Goal: Task Accomplishment & Management: Complete application form

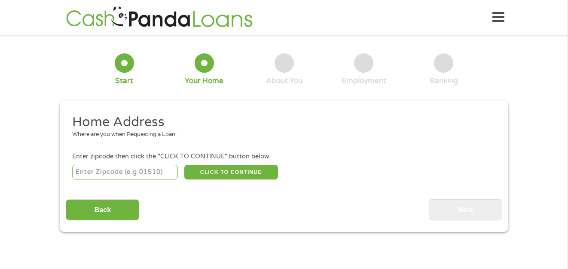
click at [154, 167] on input "number" at bounding box center [125, 172] width 106 height 15
type input "62565"
select select "[US_STATE]"
click at [243, 170] on button "CLICK TO CONTINUE" at bounding box center [231, 172] width 94 height 15
type input "62565"
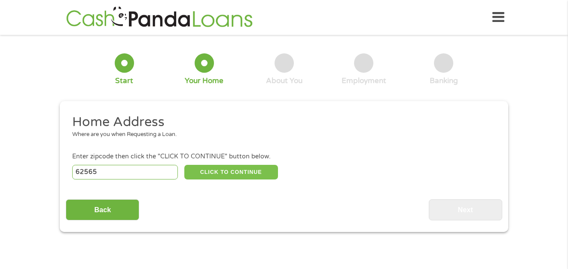
type input "[GEOGRAPHIC_DATA]"
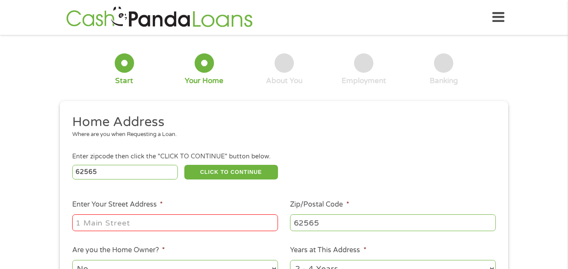
click at [172, 221] on input "Enter Your Street Address *" at bounding box center [175, 222] width 206 height 16
type input "[STREET_ADDRESS][PERSON_NAME]"
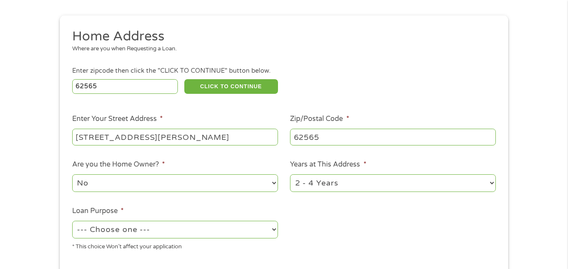
scroll to position [100, 0]
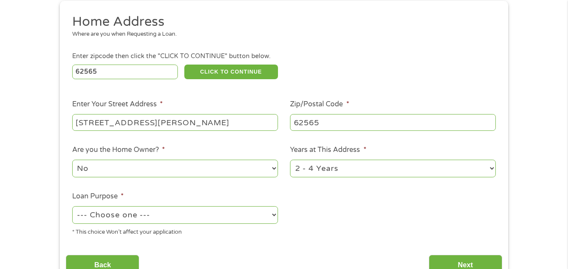
click at [206, 167] on select "No Yes" at bounding box center [175, 169] width 206 height 18
select select "yes"
click at [72, 160] on select "No Yes" at bounding box center [175, 169] width 206 height 18
click at [353, 166] on select "1 Year or less 1 - 2 Years 2 - 4 Years Over 4 Years" at bounding box center [393, 169] width 206 height 18
select select "60months"
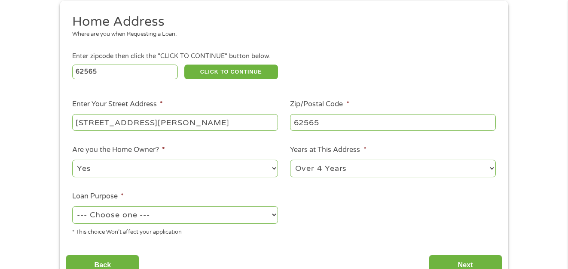
click at [290, 160] on select "1 Year or less 1 - 2 Years 2 - 4 Years Over 4 Years" at bounding box center [393, 169] width 206 height 18
click at [226, 212] on select "--- Choose one --- Pay Bills Debt Consolidation Home Improvement Major Purchase…" at bounding box center [175, 215] width 206 height 18
select select "other"
click at [72, 206] on select "--- Choose one --- Pay Bills Debt Consolidation Home Improvement Major Purchase…" at bounding box center [175, 215] width 206 height 18
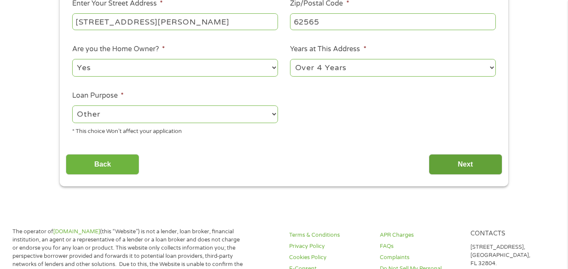
click at [472, 160] on input "Next" at bounding box center [466, 164] width 74 height 21
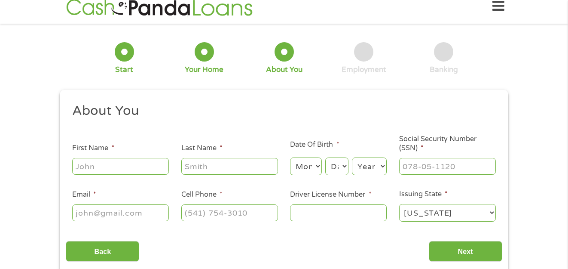
scroll to position [0, 0]
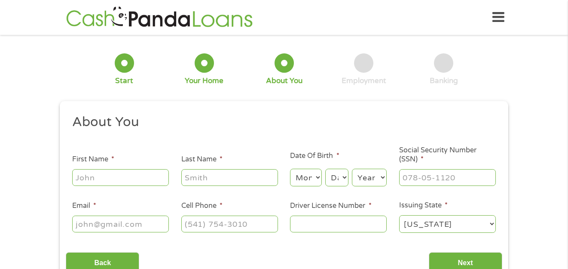
click at [139, 172] on input "First Name *" at bounding box center [120, 177] width 97 height 16
click at [135, 170] on input "First Name *" at bounding box center [120, 177] width 97 height 16
type input "[PERSON_NAME]"
type input "Hall"
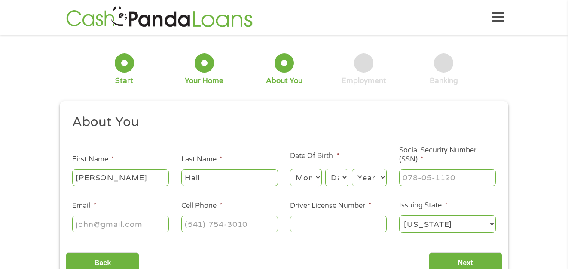
click at [301, 178] on select "Month 1 2 3 4 5 6 7 8 9 10 11 12" at bounding box center [305, 178] width 31 height 18
select select "9"
click at [290, 169] on select "Month 1 2 3 4 5 6 7 8 9 10 11 12" at bounding box center [305, 178] width 31 height 18
click at [337, 174] on select "Day 1 2 3 4 5 6 7 8 9 10 11 12 13 14 15 16 17 18 19 20 21 22 23 24 25 26 27 28 …" at bounding box center [336, 178] width 23 height 18
select select "7"
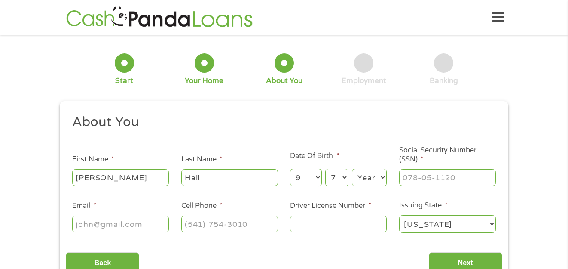
click at [325, 169] on select "Day 1 2 3 4 5 6 7 8 9 10 11 12 13 14 15 16 17 18 19 20 21 22 23 24 25 26 27 28 …" at bounding box center [336, 178] width 23 height 18
click at [366, 174] on select "Year [DATE] 2006 2005 2004 2003 2002 2001 2000 1999 1998 1997 1996 1995 1994 19…" at bounding box center [369, 178] width 35 height 18
select select "1954"
click at [352, 169] on select "Year [DATE] 2006 2005 2004 2003 2002 2001 2000 1999 1998 1997 1996 1995 1994 19…" at bounding box center [369, 178] width 35 height 18
click at [414, 175] on input "___-__-____" at bounding box center [447, 177] width 97 height 16
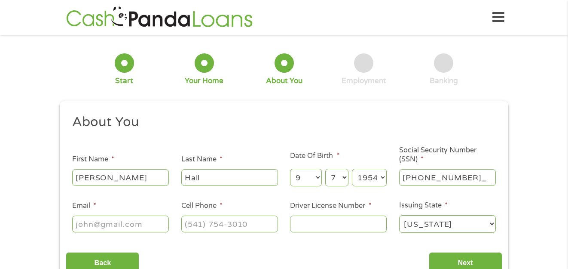
type input "327-50-3215"
click at [138, 227] on input "Email *" at bounding box center [120, 223] width 97 height 16
type input "[PERSON_NAME][EMAIL_ADDRESS][DOMAIN_NAME]"
type input "[PHONE_NUMBER]"
click at [322, 225] on input "Driver License Number *" at bounding box center [338, 223] width 97 height 16
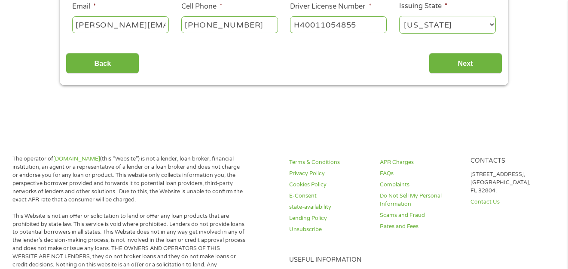
scroll to position [201, 0]
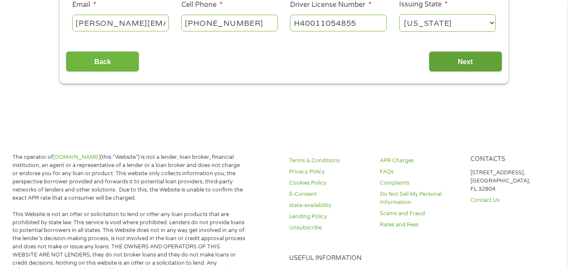
type input "H40011054855"
click at [458, 59] on input "Next" at bounding box center [466, 61] width 74 height 21
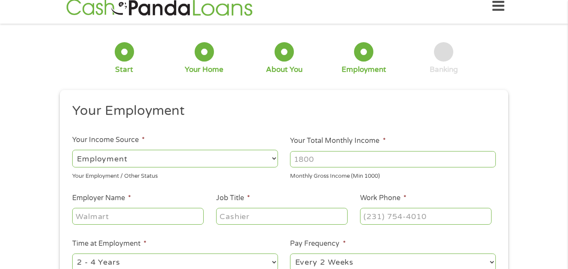
scroll to position [0, 0]
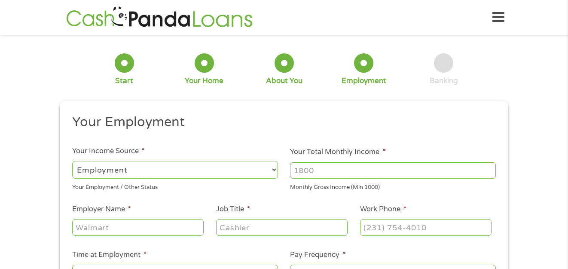
click at [197, 169] on select "--- Choose one --- Employment [DEMOGRAPHIC_DATA] Benefits" at bounding box center [175, 170] width 206 height 18
select select "benefits"
click at [72, 161] on select "--- Choose one --- Employment [DEMOGRAPHIC_DATA] Benefits" at bounding box center [175, 170] width 206 height 18
type input "Other"
type input "[PHONE_NUMBER]"
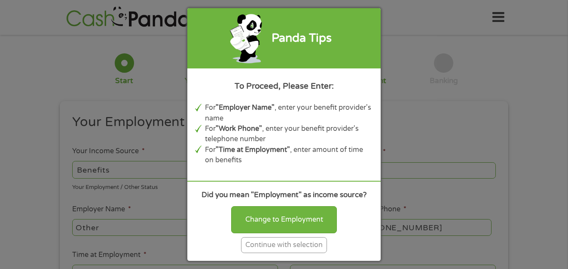
click at [421, 120] on div "Panda Tips To Proceed, Please Enter: For "Employer Name" , enter your benefit p…" at bounding box center [284, 134] width 568 height 269
click at [279, 244] on div "Continue with selection" at bounding box center [284, 245] width 86 height 16
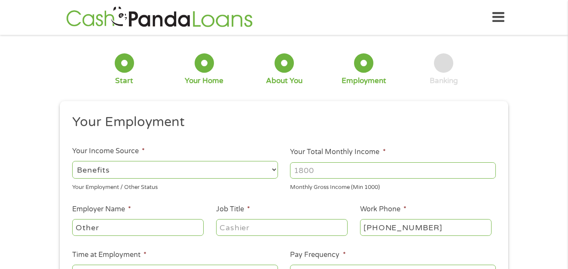
click at [347, 172] on input "Your Total Monthly Income *" at bounding box center [393, 170] width 206 height 16
drag, startPoint x: 347, startPoint y: 172, endPoint x: 269, endPoint y: 168, distance: 77.5
click at [269, 168] on ul "Your Employment Your Income Source * --- Choose one --- Employment [DEMOGRAPHIC…" at bounding box center [284, 225] width 436 height 223
type input "6600"
click at [178, 230] on input "Other" at bounding box center [138, 227] width 132 height 16
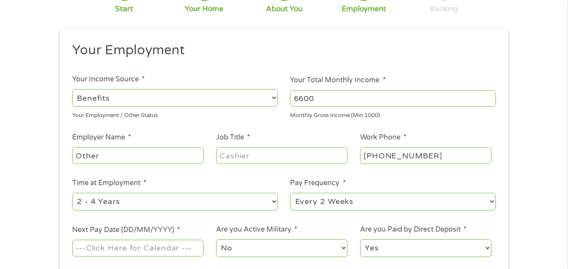
scroll to position [100, 0]
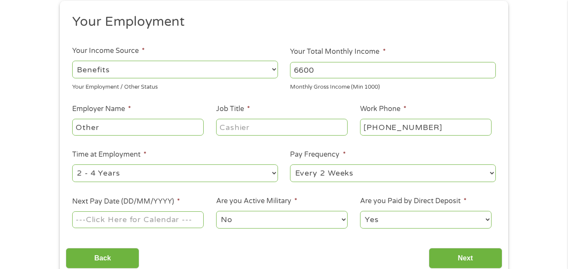
click at [260, 129] on input "Job Title *" at bounding box center [282, 127] width 132 height 16
drag, startPoint x: 260, startPoint y: 129, endPoint x: 212, endPoint y: 131, distance: 48.6
click at [212, 131] on li "Job Title *" at bounding box center [282, 120] width 144 height 33
type input "na"
click at [124, 176] on select "--- Choose one --- 1 Year or less 1 - 2 Years 2 - 4 Years Over 4 Years" at bounding box center [175, 173] width 206 height 18
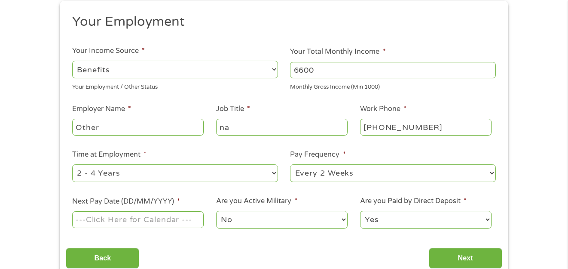
select select "24months"
click at [72, 164] on select "--- Choose one --- 1 Year or less 1 - 2 Years 2 - 4 Years Over 4 Years" at bounding box center [175, 173] width 206 height 18
click at [331, 172] on select "--- Choose one --- Every 2 Weeks Every Week Monthly Semi-Monthly" at bounding box center [393, 173] width 206 height 18
select select "semimonthly"
click at [290, 164] on select "--- Choose one --- Every 2 Weeks Every Week Monthly Semi-Monthly" at bounding box center [393, 173] width 206 height 18
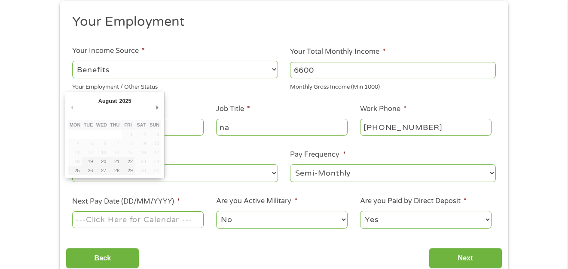
click at [165, 223] on input "Next Pay Date (DD/MM/YYYY) *" at bounding box center [138, 219] width 132 height 16
type input "[DATE]"
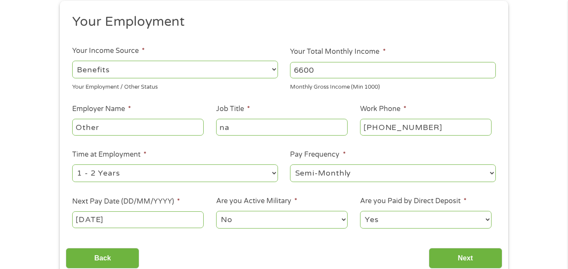
scroll to position [201, 0]
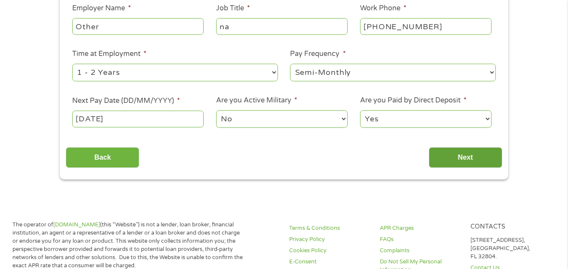
click at [459, 159] on input "Next" at bounding box center [466, 157] width 74 height 21
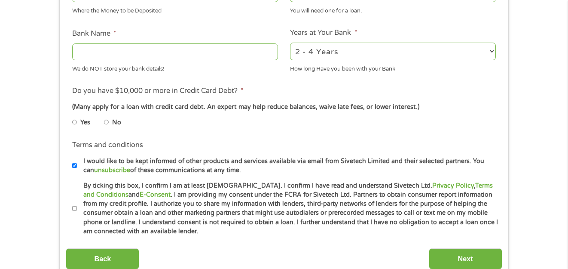
scroll to position [401, 0]
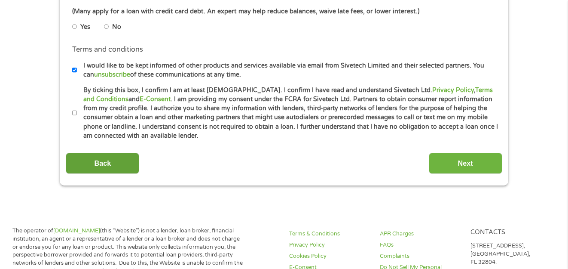
click at [105, 157] on input "Back" at bounding box center [103, 163] width 74 height 21
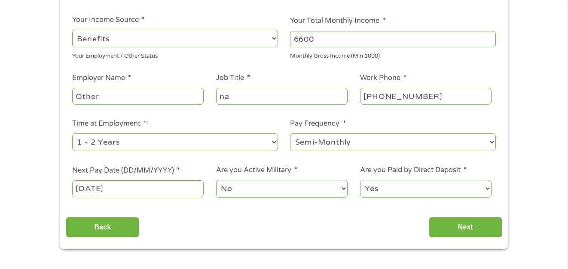
scroll to position [201, 0]
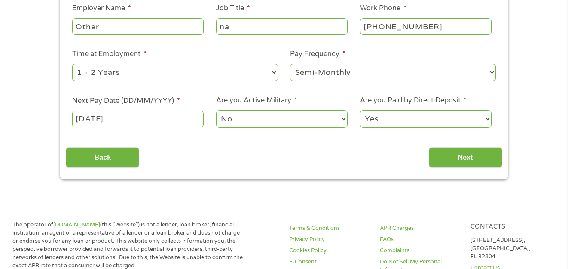
click at [90, 122] on input "[DATE]" at bounding box center [138, 118] width 132 height 16
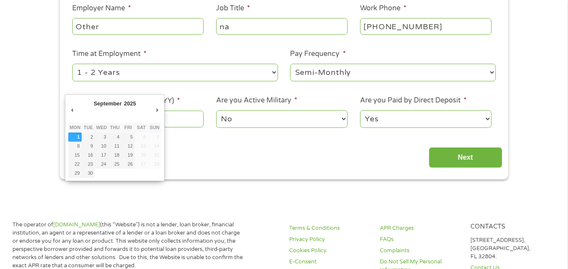
click at [105, 98] on div "September January February March April May June July August September October N…" at bounding box center [107, 104] width 30 height 12
drag, startPoint x: 131, startPoint y: 122, endPoint x: 34, endPoint y: 123, distance: 96.7
click at [34, 123] on div "1 Start 2 Your Home 3 About You 4 Employment 5 Banking 6 This field is hidden w…" at bounding box center [284, 9] width 568 height 339
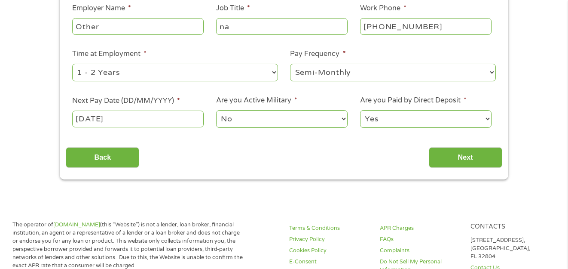
click at [82, 121] on input "[DATE]" at bounding box center [138, 118] width 132 height 16
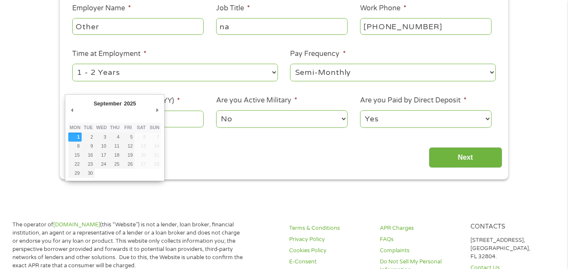
click at [117, 104] on select "January February March April May June July August September October November De…" at bounding box center [120, 105] width 56 height 10
click at [92, 100] on select "January February March April May June July August September October November De…" at bounding box center [120, 105] width 56 height 10
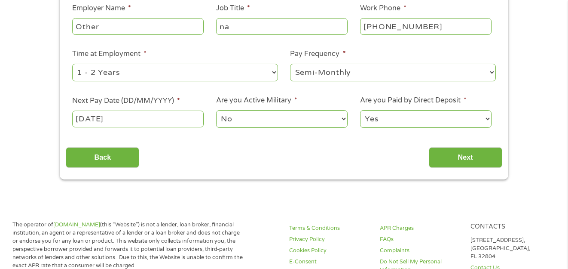
drag, startPoint x: 126, startPoint y: 120, endPoint x: 74, endPoint y: 123, distance: 52.1
click at [74, 123] on input "[DATE]" at bounding box center [138, 118] width 132 height 16
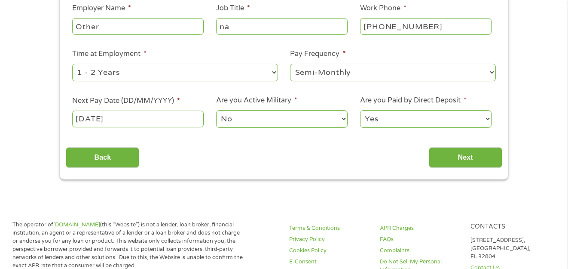
click at [80, 123] on input "[DATE]" at bounding box center [138, 118] width 132 height 16
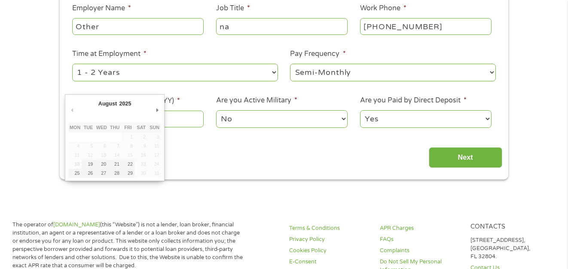
click at [113, 103] on select "January February March April May June July August September October November De…" at bounding box center [125, 105] width 56 height 10
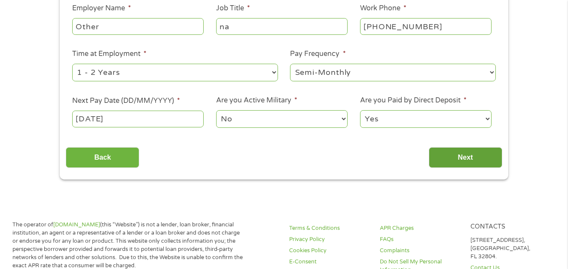
click at [463, 151] on input "Next" at bounding box center [466, 157] width 74 height 21
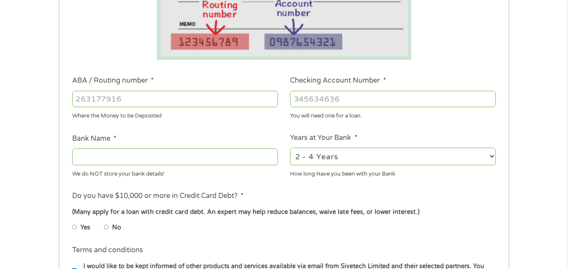
click at [146, 95] on input "ABA / Routing number *" at bounding box center [175, 99] width 206 height 16
type input "9"
type input "071102568"
type input "BUSEY BANK"
type input "071102568"
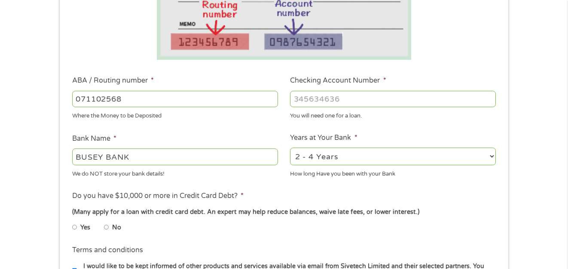
click at [319, 104] on input "Checking Account Number *" at bounding box center [393, 99] width 206 height 16
type input "263303"
click at [344, 160] on select "2 - 4 Years 6 - 12 Months 1 - 2 Years Over 4 Years" at bounding box center [393, 156] width 206 height 18
select select "60months"
click at [290, 147] on select "2 - 4 Years 6 - 12 Months 1 - 2 Years Over 4 Years" at bounding box center [393, 156] width 206 height 18
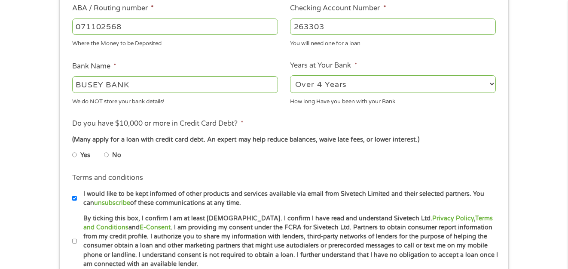
scroll to position [301, 0]
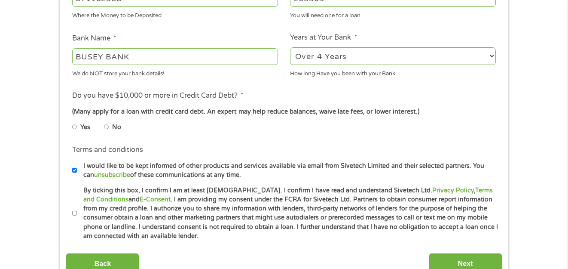
click at [108, 128] on input "No" at bounding box center [106, 127] width 5 height 14
radio input "true"
click at [473, 255] on input "Next" at bounding box center [466, 263] width 74 height 21
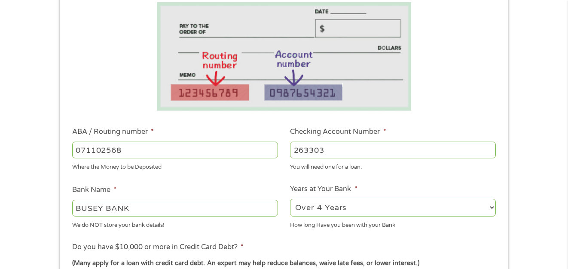
scroll to position [201, 0]
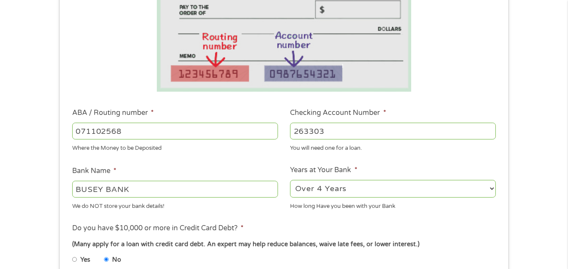
click at [138, 129] on input "071102568" at bounding box center [175, 131] width 206 height 16
click at [343, 134] on input "263303" at bounding box center [393, 131] width 206 height 16
click at [190, 196] on input "BUSEY BANK" at bounding box center [175, 189] width 206 height 16
click at [359, 188] on select "2 - 4 Years 6 - 12 Months 1 - 2 Years Over 4 Years" at bounding box center [393, 189] width 206 height 18
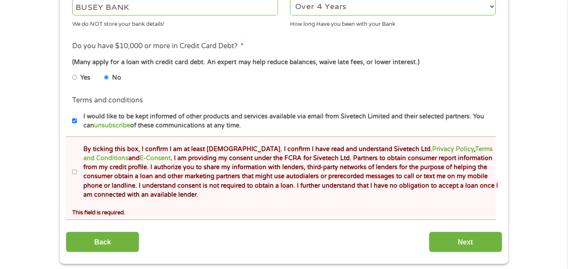
scroll to position [401, 0]
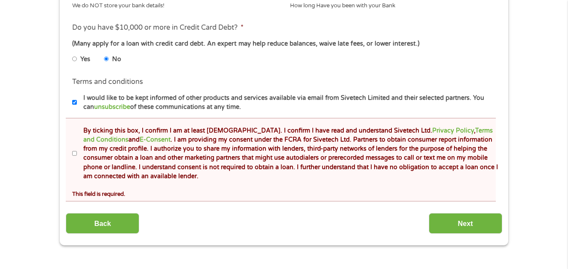
click at [74, 150] on input "By ticking this box, I confirm I am at least [DEMOGRAPHIC_DATA]. I confirm I ha…" at bounding box center [74, 154] width 5 height 14
checkbox input "true"
click at [466, 221] on input "Next" at bounding box center [466, 223] width 74 height 21
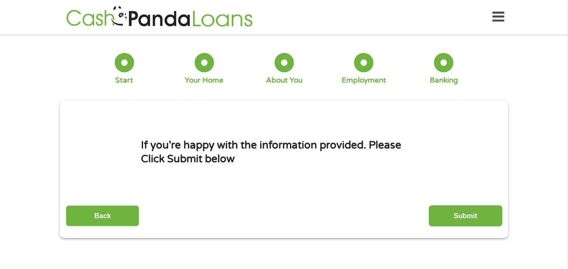
scroll to position [0, 0]
click at [468, 209] on input "Submit" at bounding box center [466, 216] width 74 height 21
